Goal: Task Accomplishment & Management: Use online tool/utility

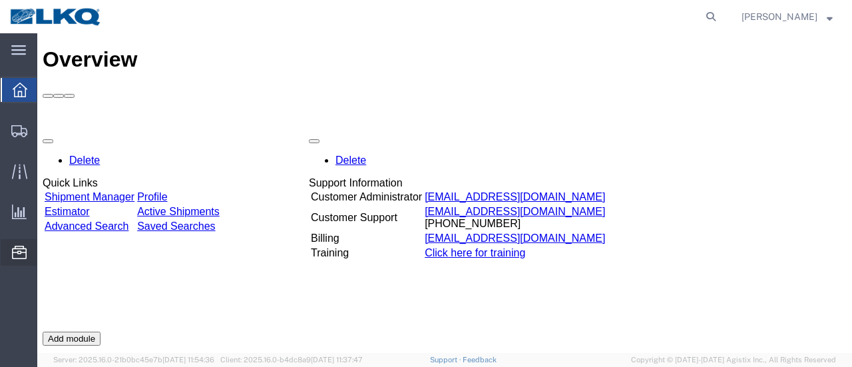
click at [0, 0] on span "Location Appointment" at bounding box center [0, 0] width 0 height 0
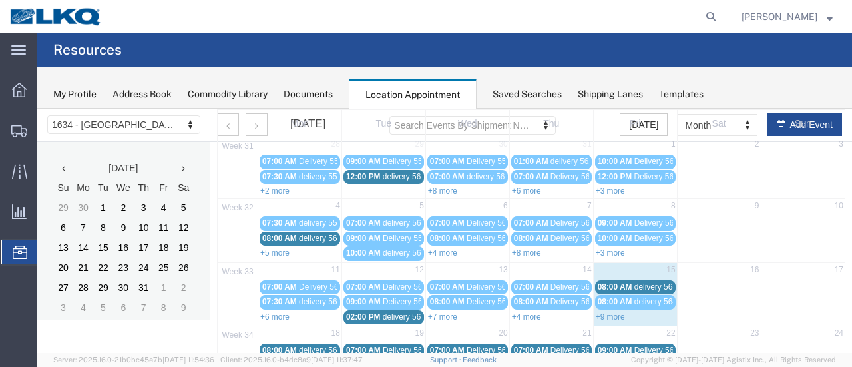
scroll to position [133, 0]
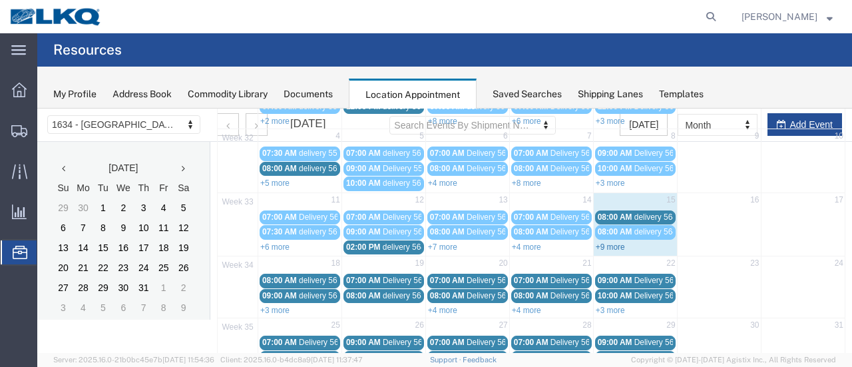
click at [607, 242] on link "+9 more" at bounding box center [610, 246] width 29 height 9
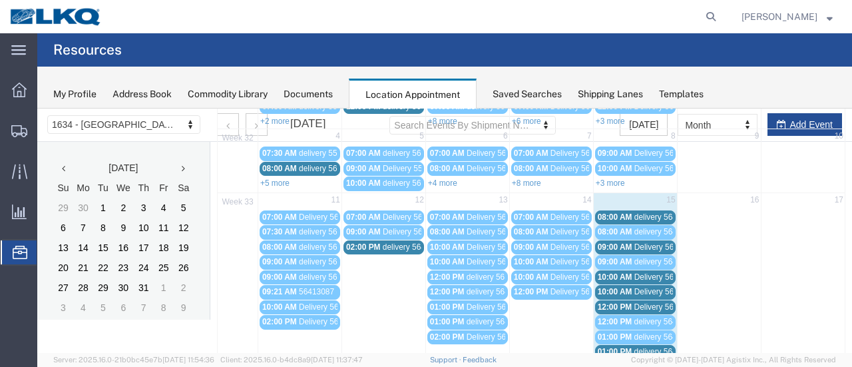
click at [651, 212] on span "delivery 56468921" at bounding box center [667, 216] width 65 height 9
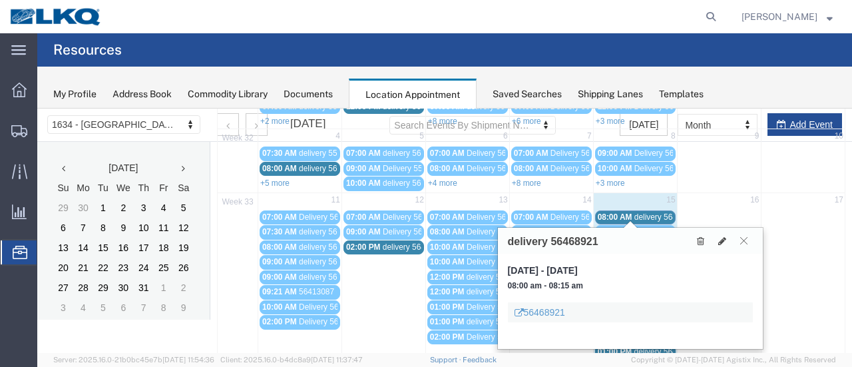
click at [744, 240] on icon at bounding box center [743, 240] width 7 height 8
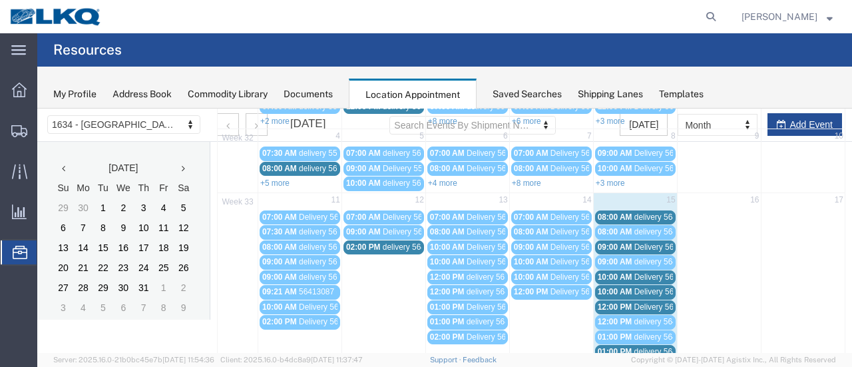
click at [659, 242] on span "Delivery 56150969" at bounding box center [668, 246] width 66 height 9
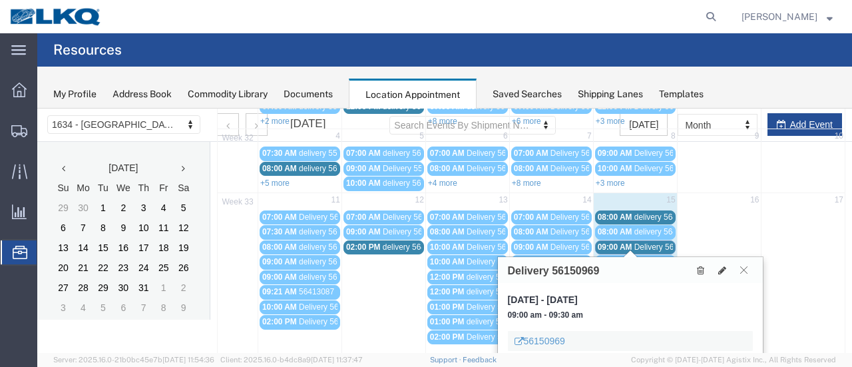
click at [742, 268] on icon at bounding box center [743, 270] width 7 height 8
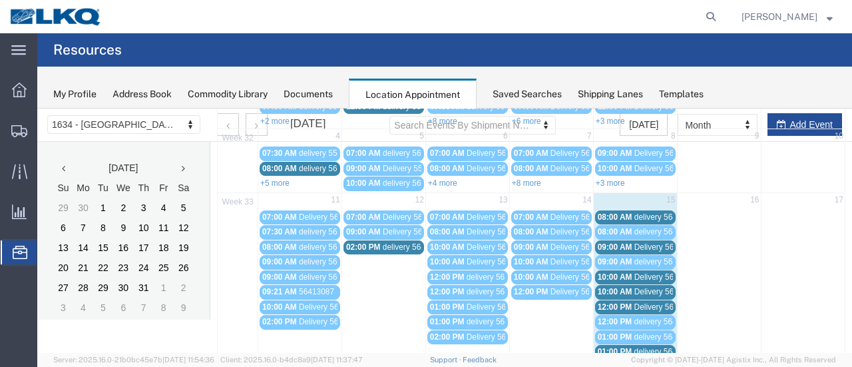
click at [651, 272] on span "Delivery 56137962" at bounding box center [668, 276] width 66 height 9
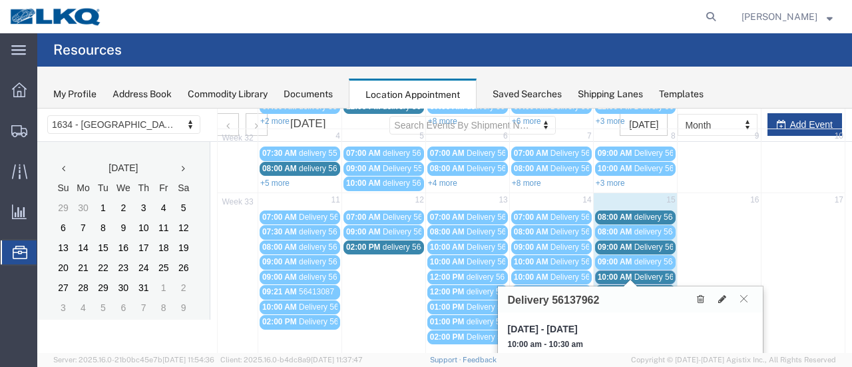
drag, startPoint x: 744, startPoint y: 295, endPoint x: 736, endPoint y: 295, distance: 8.0
click at [744, 296] on icon at bounding box center [743, 298] width 7 height 8
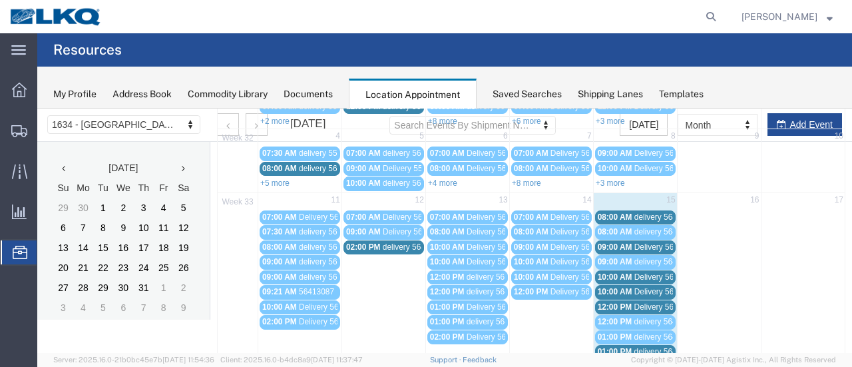
click at [659, 288] on span "Delivery 56150965" at bounding box center [668, 291] width 66 height 9
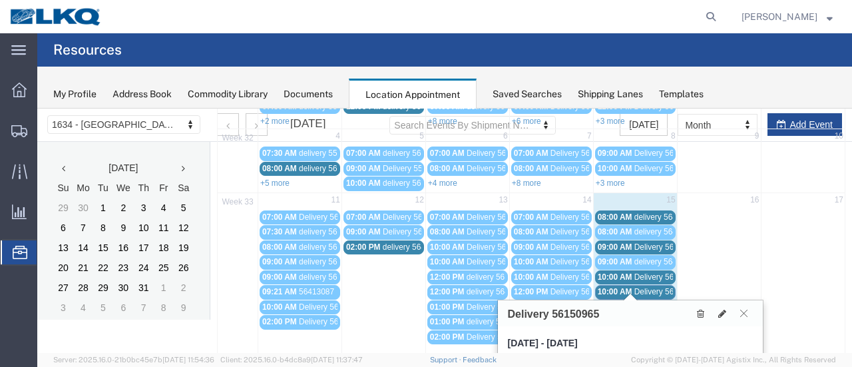
click at [746, 310] on icon at bounding box center [743, 313] width 7 height 8
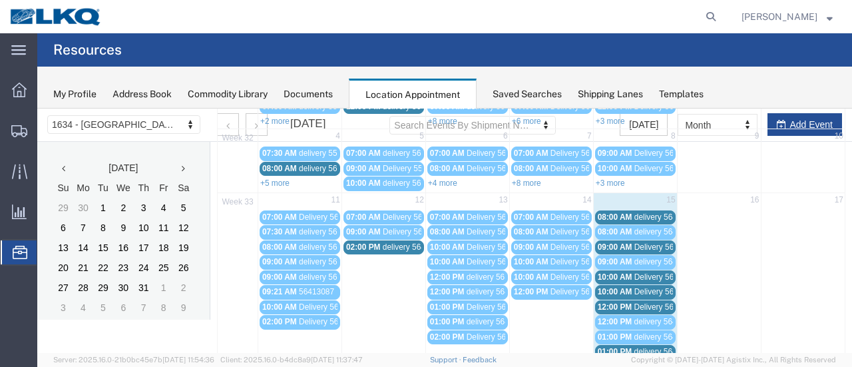
click at [659, 302] on span "Delivery 56150963" at bounding box center [668, 306] width 66 height 9
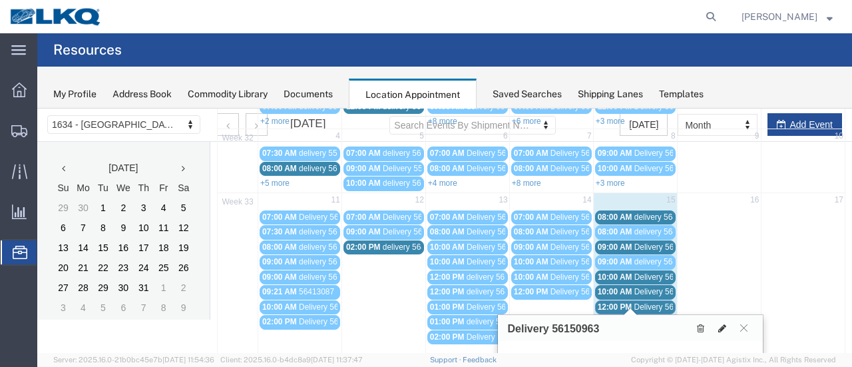
click at [722, 324] on icon at bounding box center [722, 328] width 8 height 9
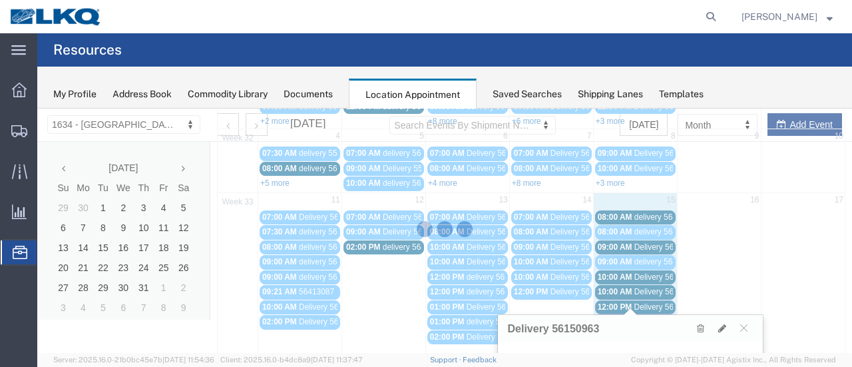
select select "1"
select select
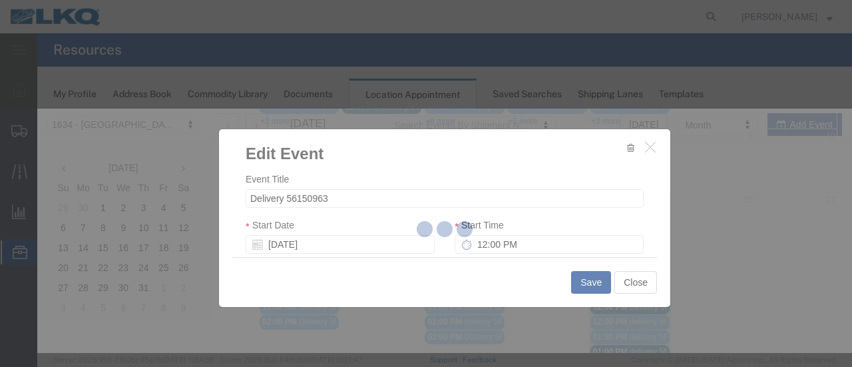
select select
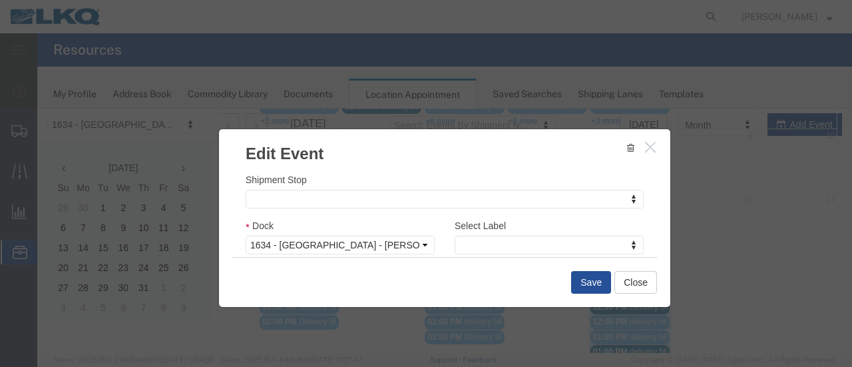
scroll to position [200, 0]
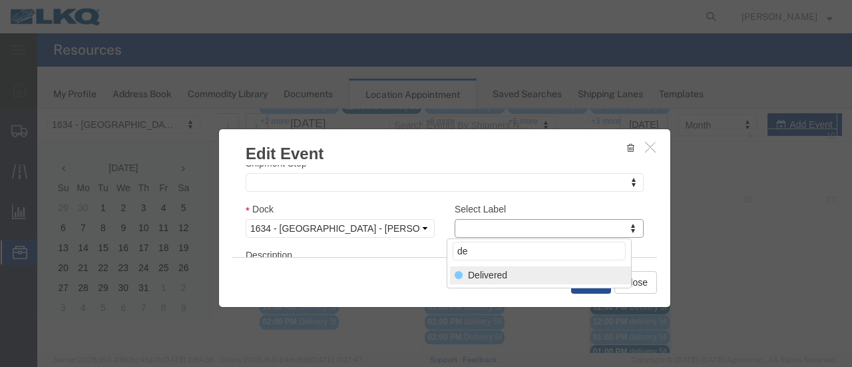
type input "de"
select select "40"
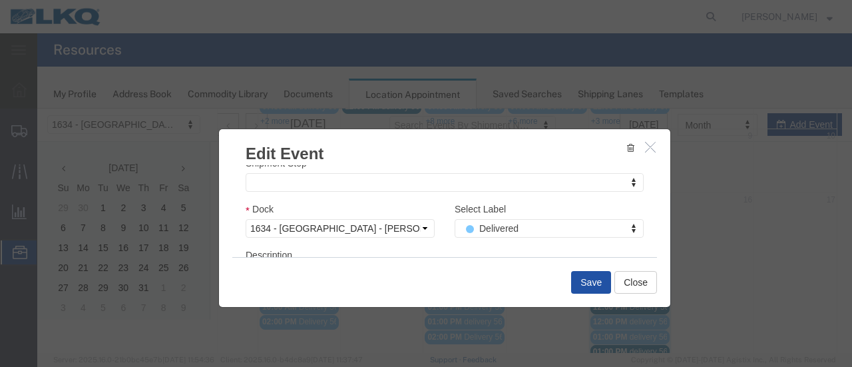
click at [583, 276] on button "Save" at bounding box center [591, 282] width 40 height 23
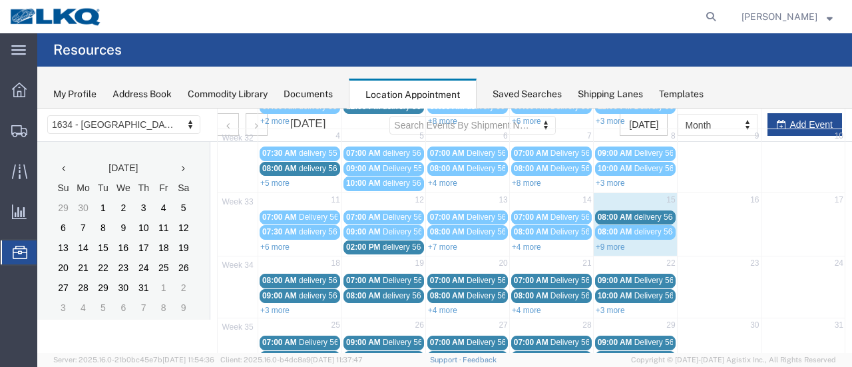
scroll to position [85, 0]
